Goal: Task Accomplishment & Management: Manage account settings

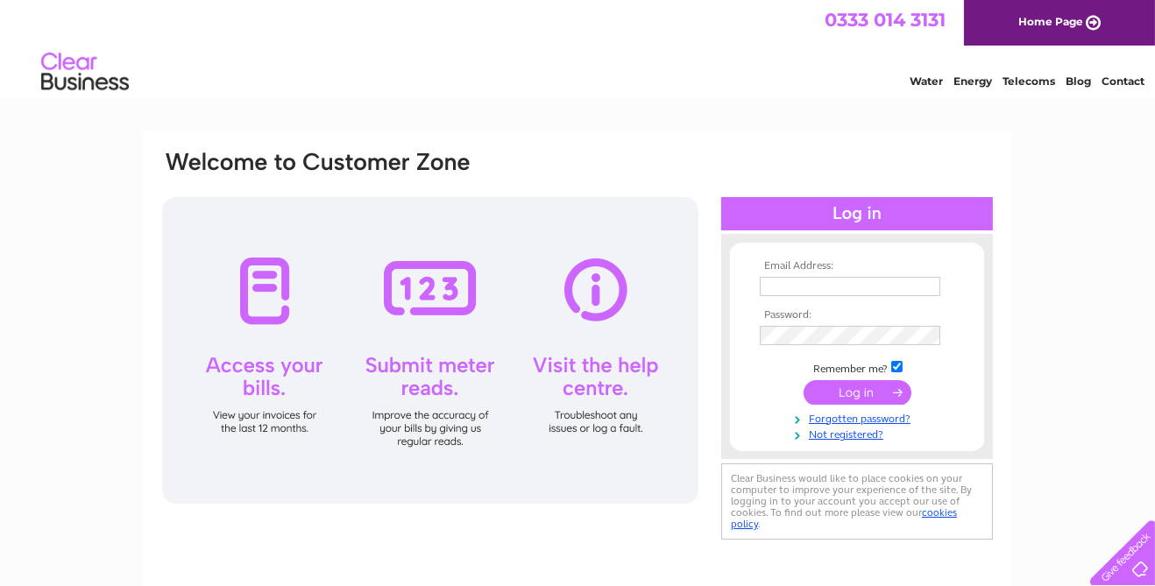
click at [843, 283] on input "text" at bounding box center [850, 286] width 181 height 19
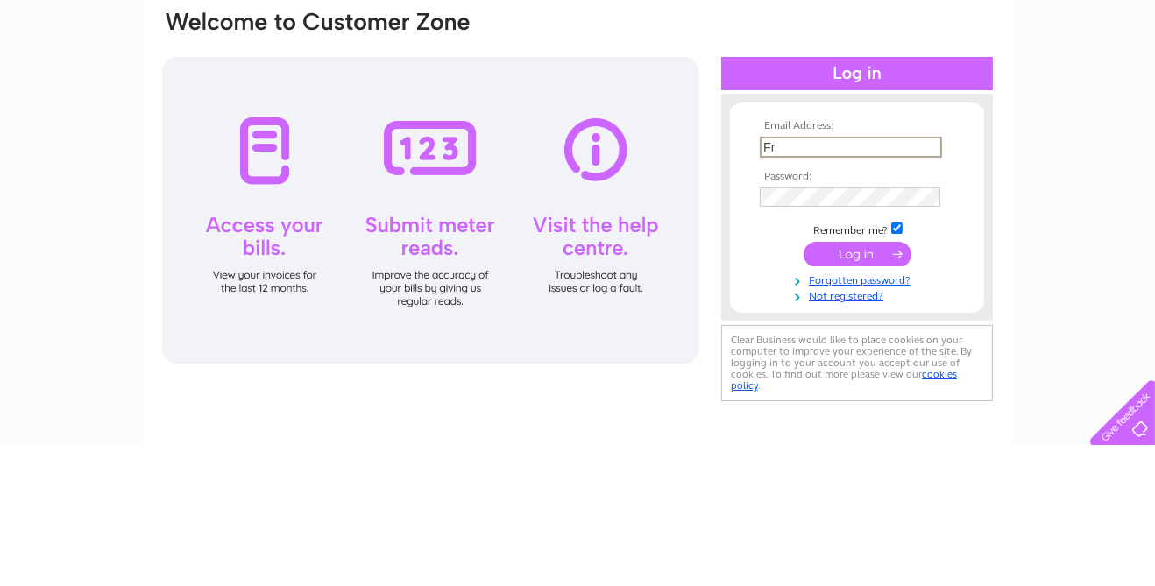
type input "F"
type input "[EMAIL_ADDRESS][DOMAIN_NAME]"
click at [872, 395] on input "submit" at bounding box center [858, 394] width 108 height 25
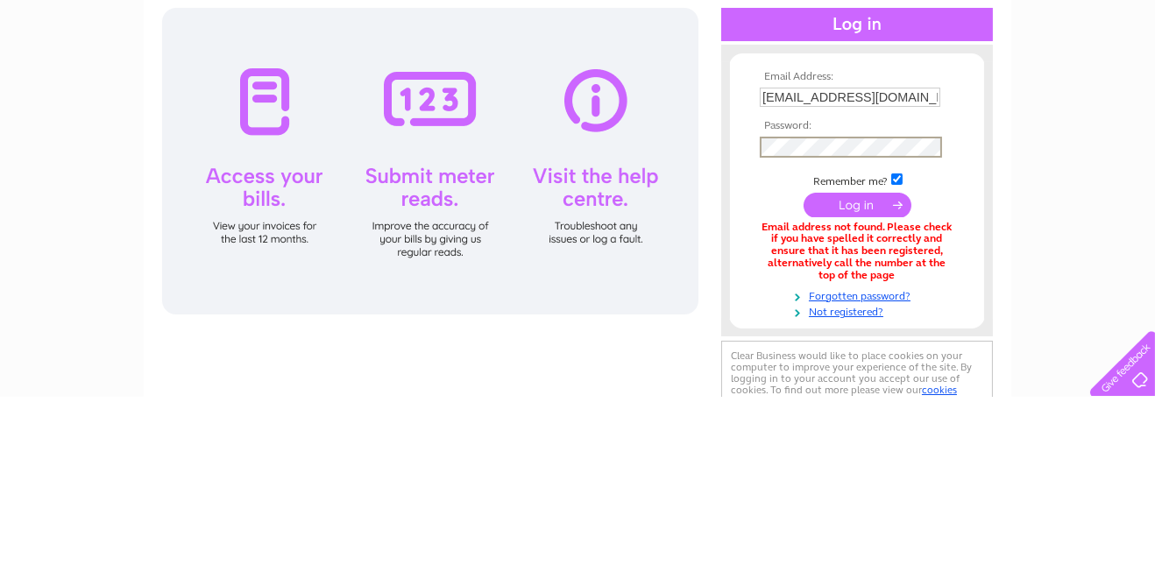
click at [855, 394] on input "submit" at bounding box center [858, 394] width 108 height 25
click at [866, 398] on input "submit" at bounding box center [858, 394] width 108 height 25
click at [864, 403] on input "submit" at bounding box center [858, 394] width 108 height 25
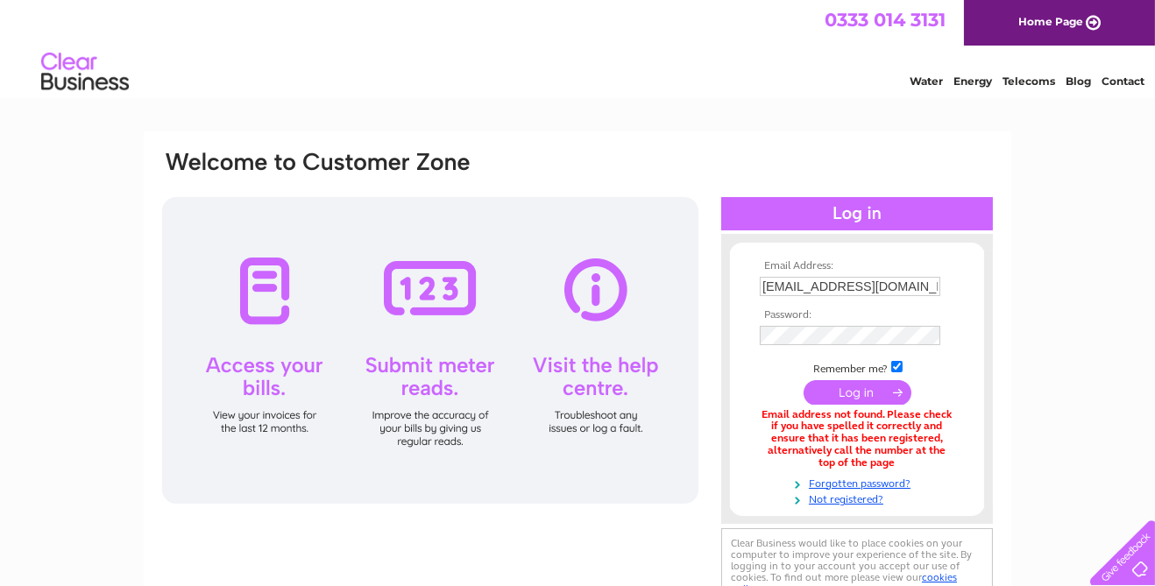
click at [888, 292] on input "[EMAIL_ADDRESS][DOMAIN_NAME]" at bounding box center [850, 286] width 181 height 19
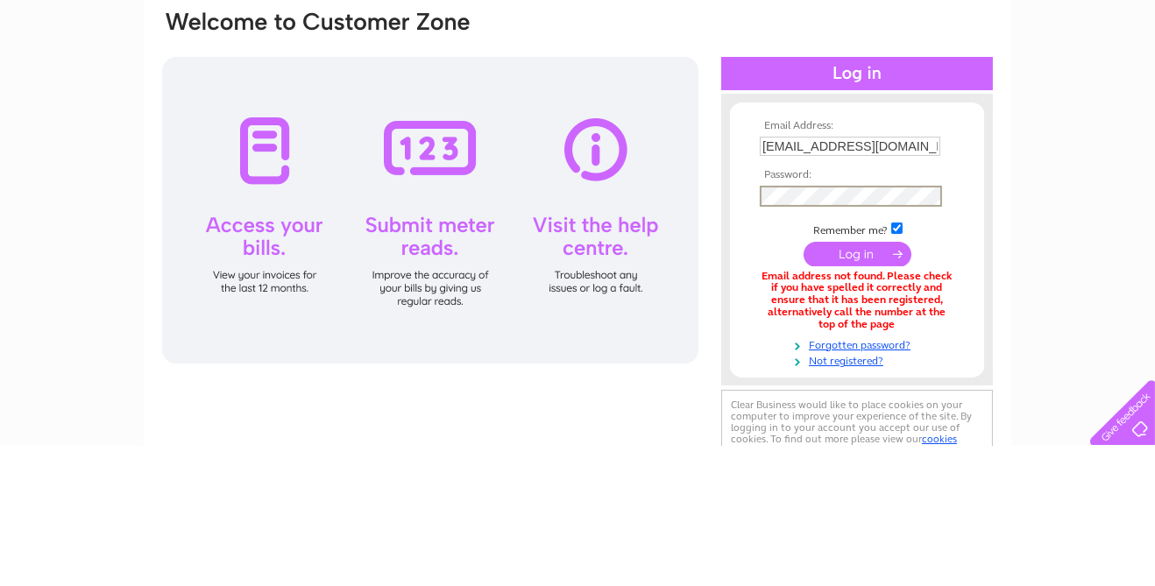
click at [855, 394] on input "submit" at bounding box center [858, 394] width 108 height 25
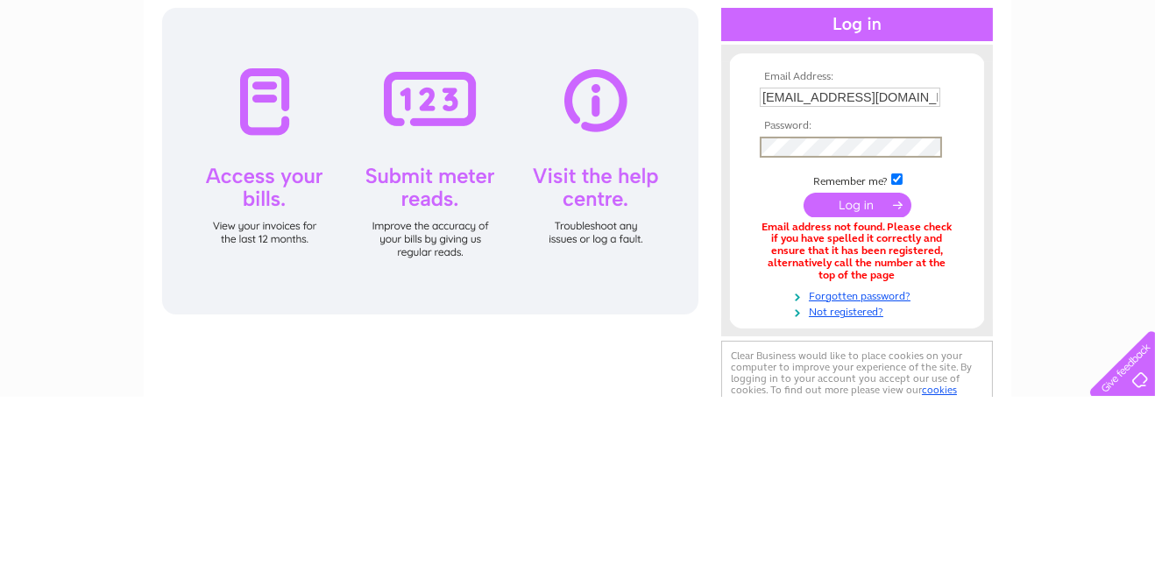
click at [856, 400] on input "submit" at bounding box center [858, 394] width 108 height 25
